Goal: Download file/media

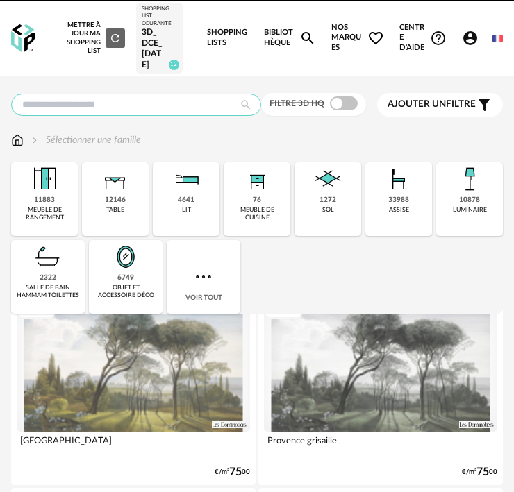
click at [144, 102] on input "text" at bounding box center [136, 105] width 250 height 22
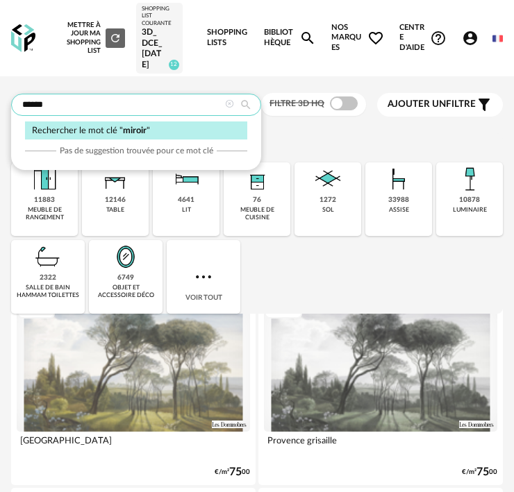
type input "******"
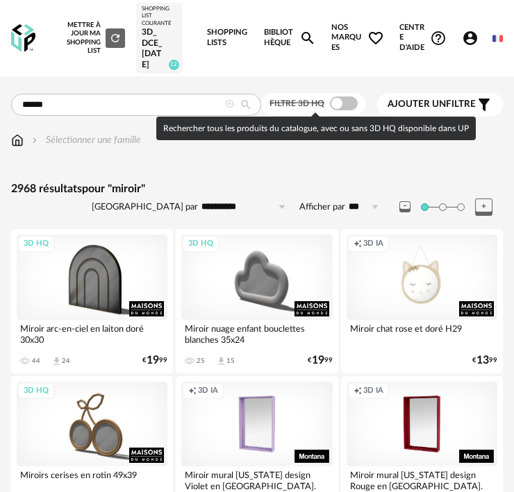
click at [345, 106] on span at bounding box center [344, 104] width 28 height 14
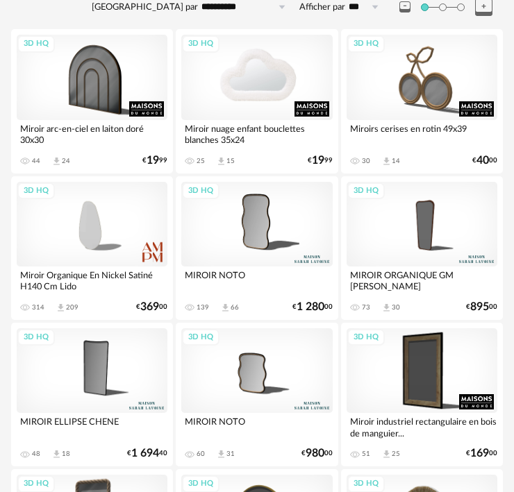
scroll to position [208, 0]
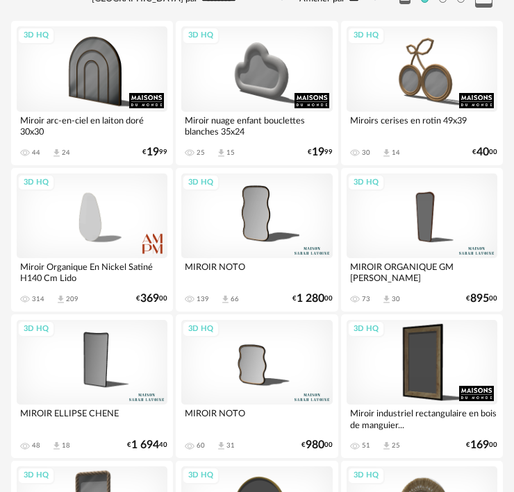
click at [426, 210] on div "3D HQ" at bounding box center [421, 216] width 151 height 85
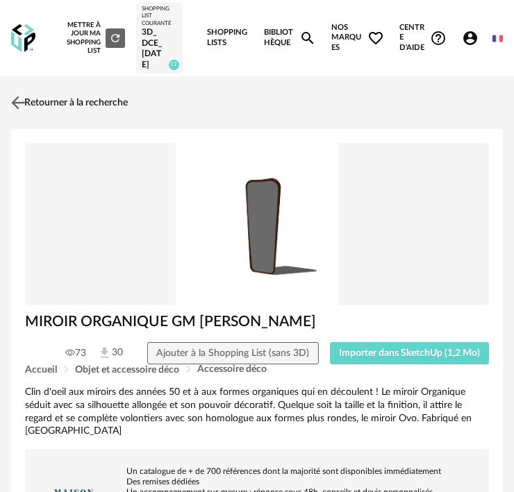
click at [28, 104] on link "Retourner à la recherche" at bounding box center [68, 102] width 120 height 31
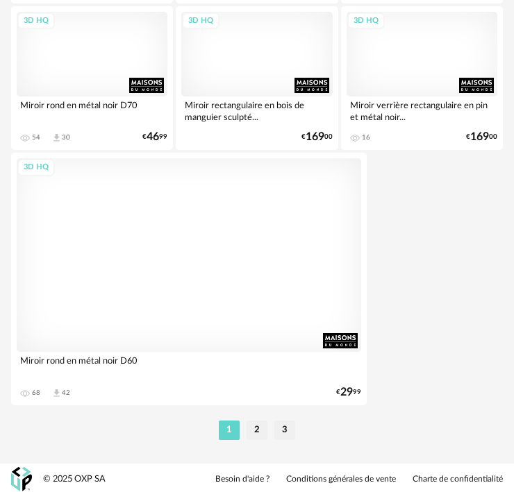
scroll to position [4918, 0]
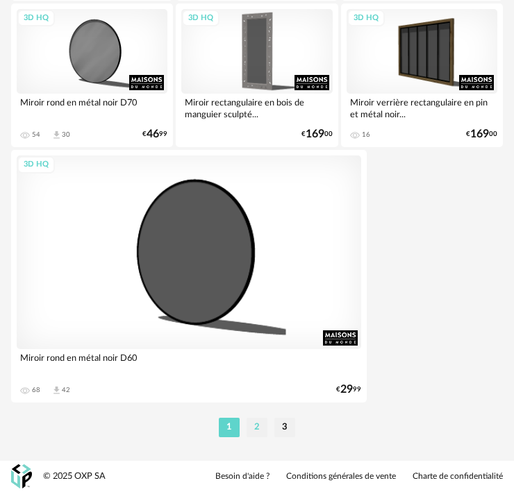
click at [253, 424] on li "2" at bounding box center [256, 427] width 21 height 19
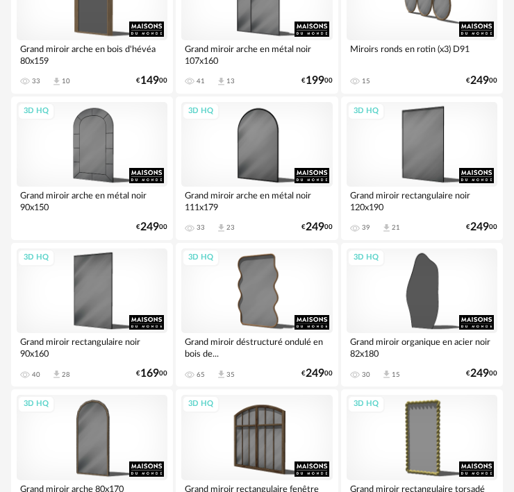
scroll to position [1180, 0]
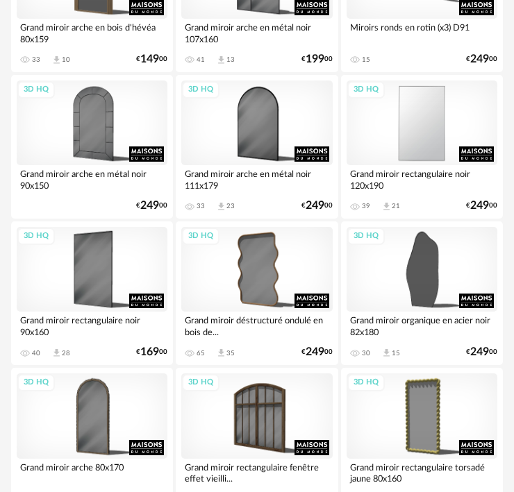
click at [433, 143] on div "3D HQ" at bounding box center [421, 123] width 151 height 85
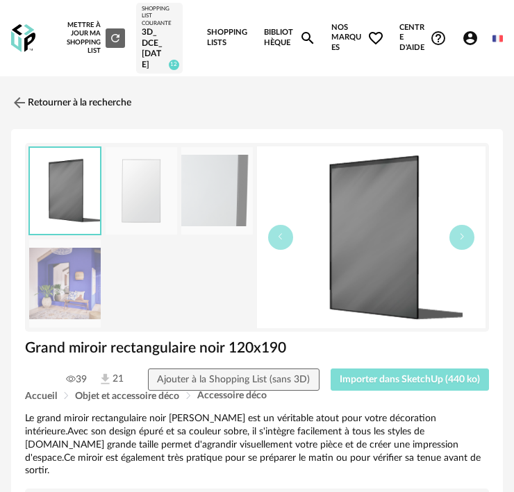
click at [403, 376] on span "Importer dans SketchUp (440 ko)" at bounding box center [410, 380] width 140 height 10
